Goal: Information Seeking & Learning: Check status

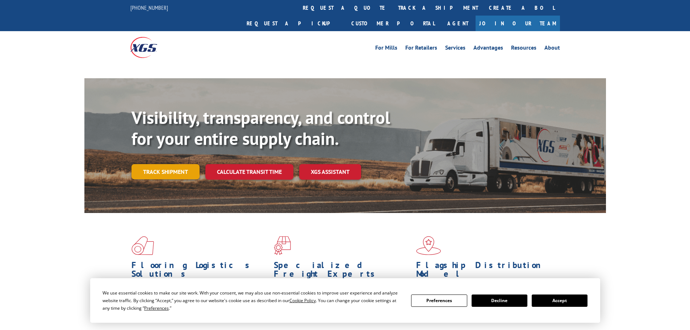
click at [163, 164] on link "Track shipment" at bounding box center [166, 171] width 68 height 15
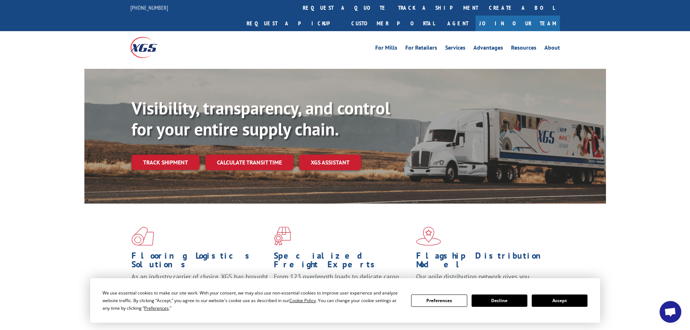
click at [573, 304] on button "Accept" at bounding box center [560, 301] width 56 height 12
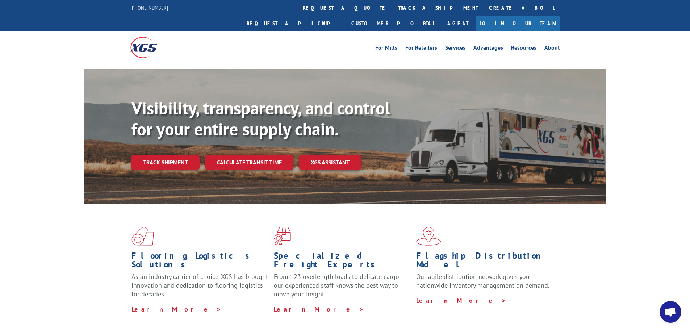
click at [173, 137] on div "Visibility, transparency, and control for your entire supply chain. Track shipm…" at bounding box center [369, 148] width 475 height 101
click at [171, 155] on link "Track shipment" at bounding box center [166, 162] width 68 height 15
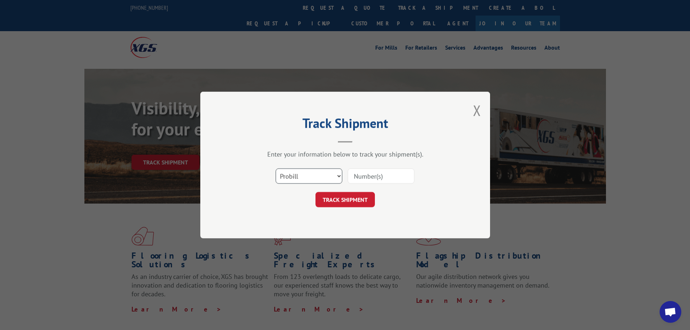
click at [328, 182] on select "Select category... Probill BOL PO" at bounding box center [309, 176] width 67 height 15
select select "bol"
click at [276, 169] on select "Select category... Probill BOL PO" at bounding box center [309, 176] width 67 height 15
click at [362, 181] on input at bounding box center [381, 176] width 67 height 15
paste input "6814182"
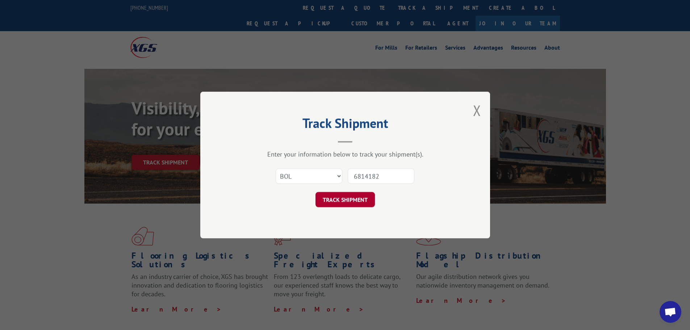
type input "6814182"
click at [364, 197] on button "TRACK SHIPMENT" at bounding box center [345, 199] width 59 height 15
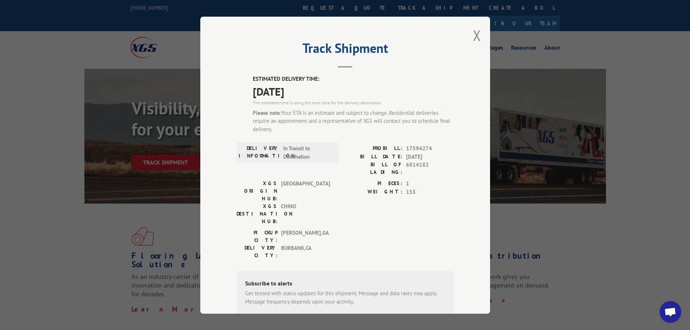
click at [593, 261] on div "Track Shipment ESTIMATED DELIVERY TIME: [DATE] The estimated time is using the …" at bounding box center [345, 165] width 690 height 330
click at [474, 36] on button "Close modal" at bounding box center [477, 35] width 8 height 19
